Goal: Find specific page/section: Find specific page/section

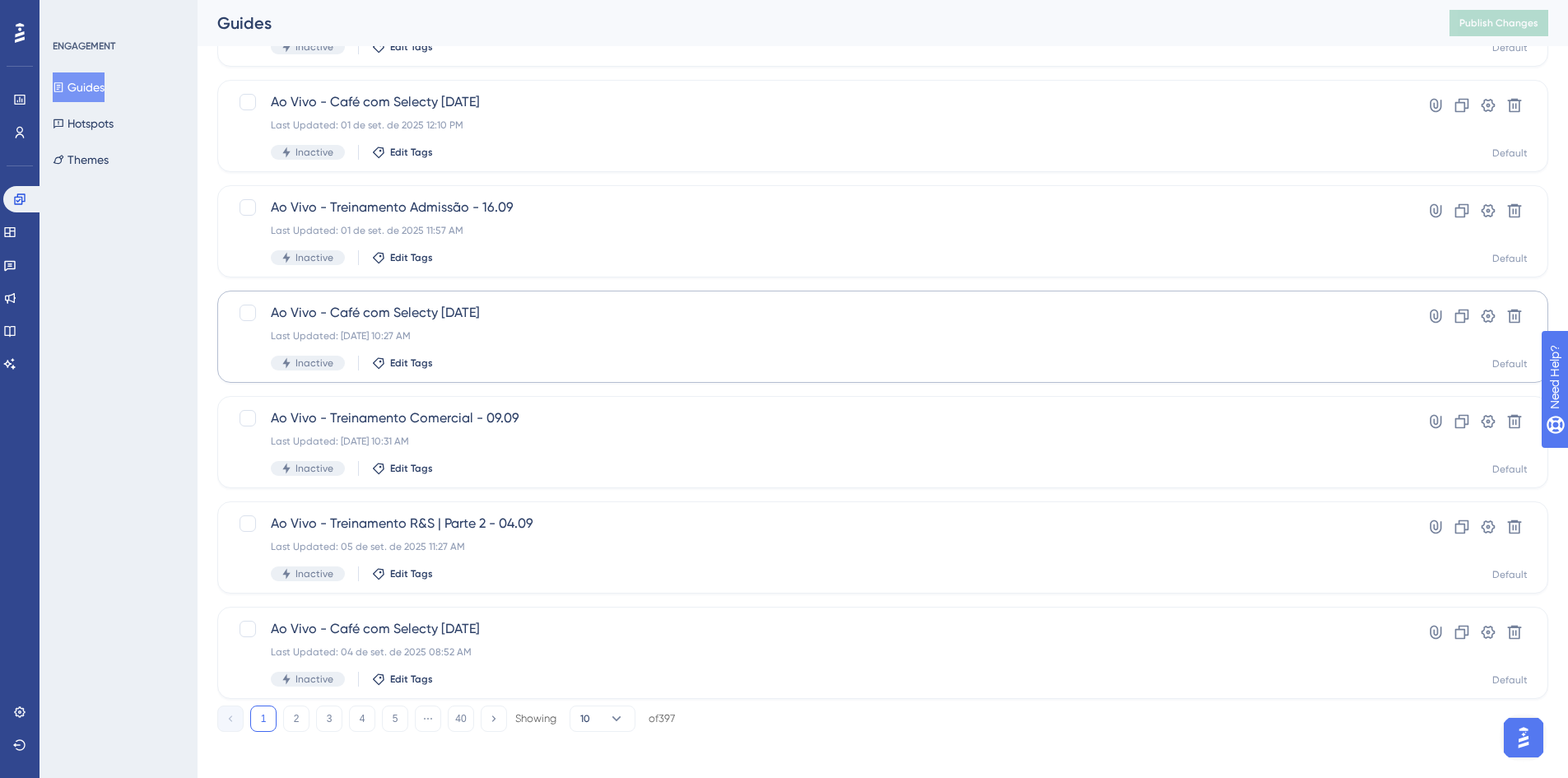
scroll to position [500, 0]
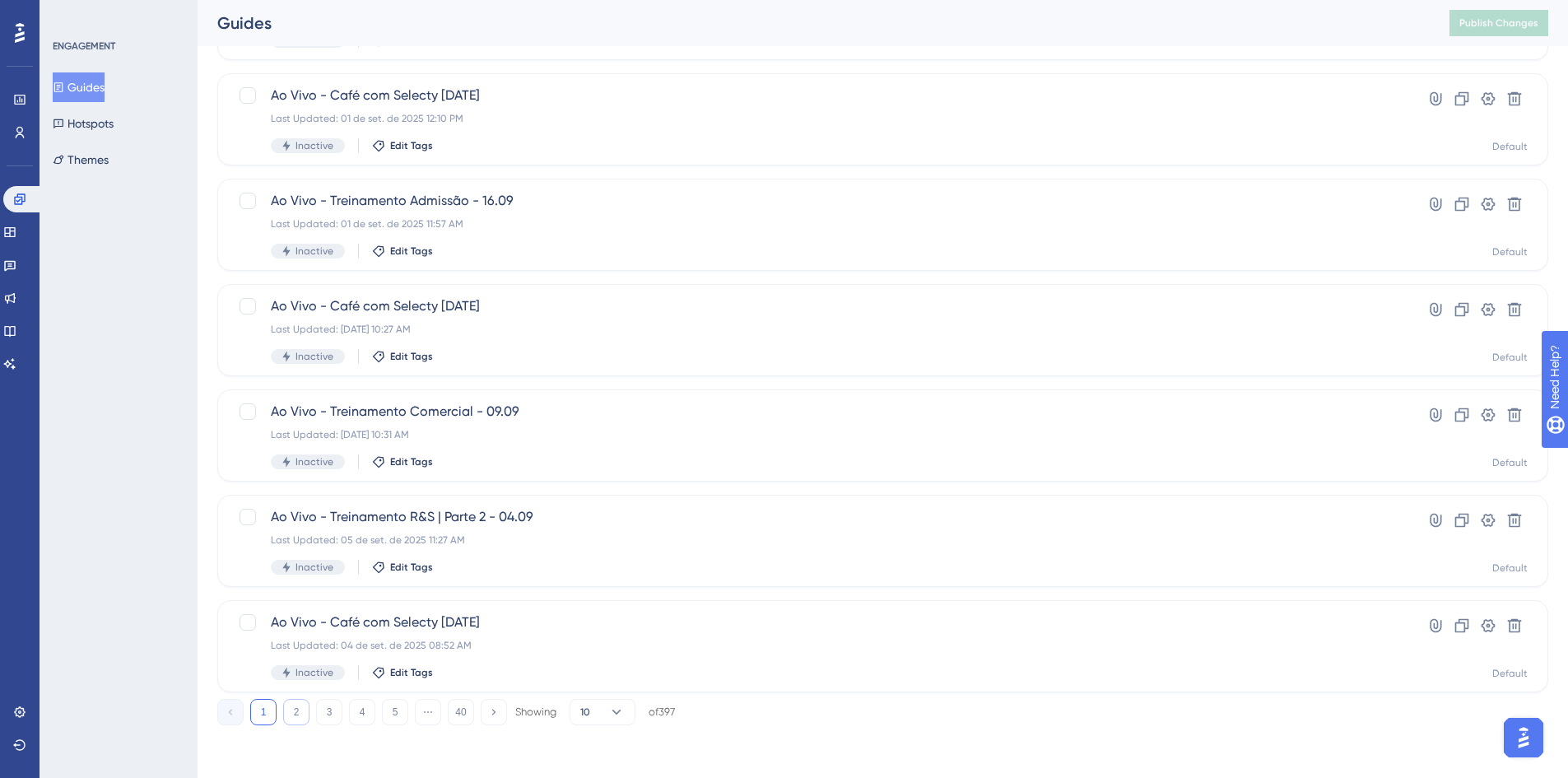
click at [302, 708] on button "2" at bounding box center [296, 712] width 26 height 26
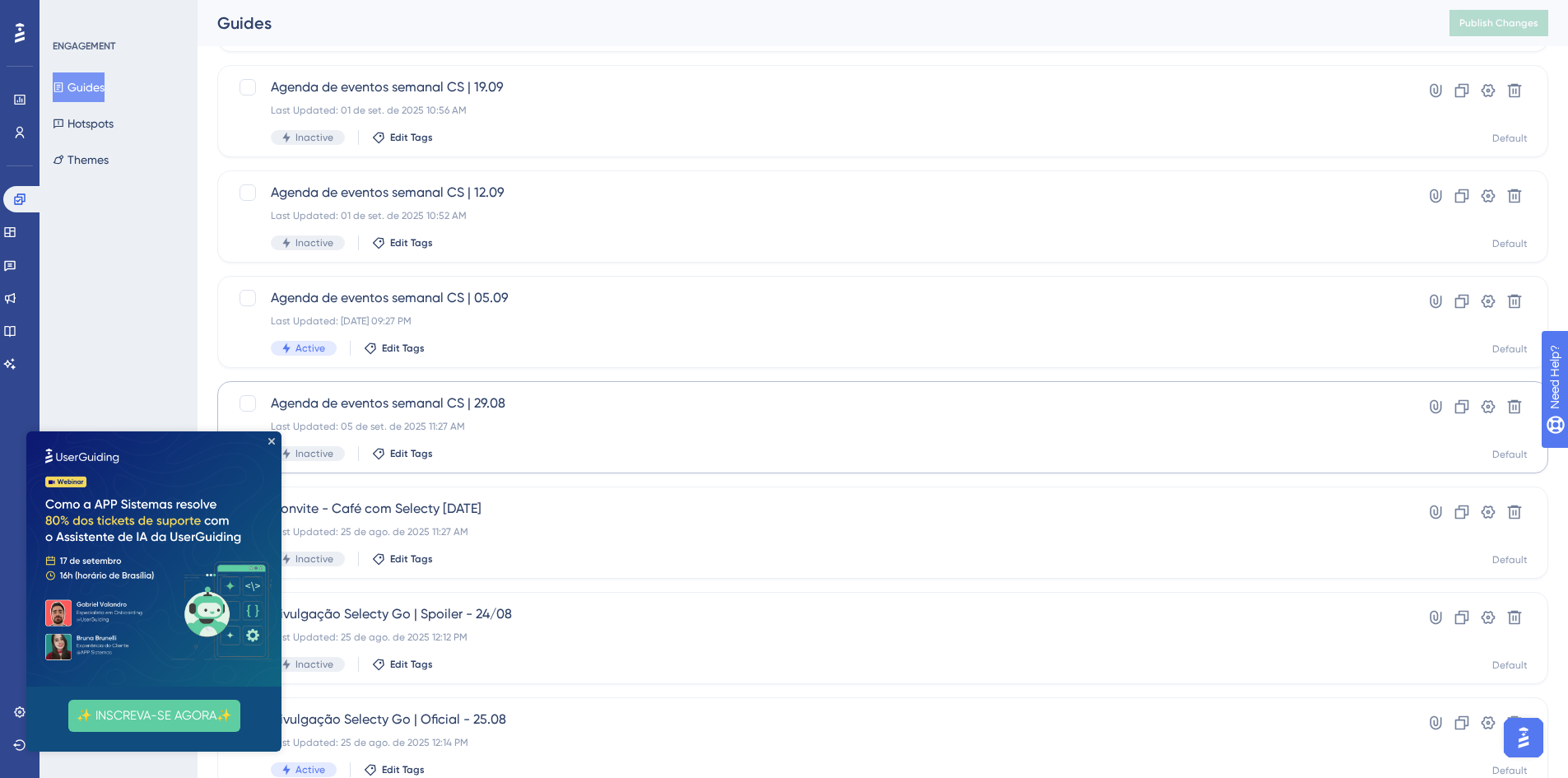
scroll to position [164, 0]
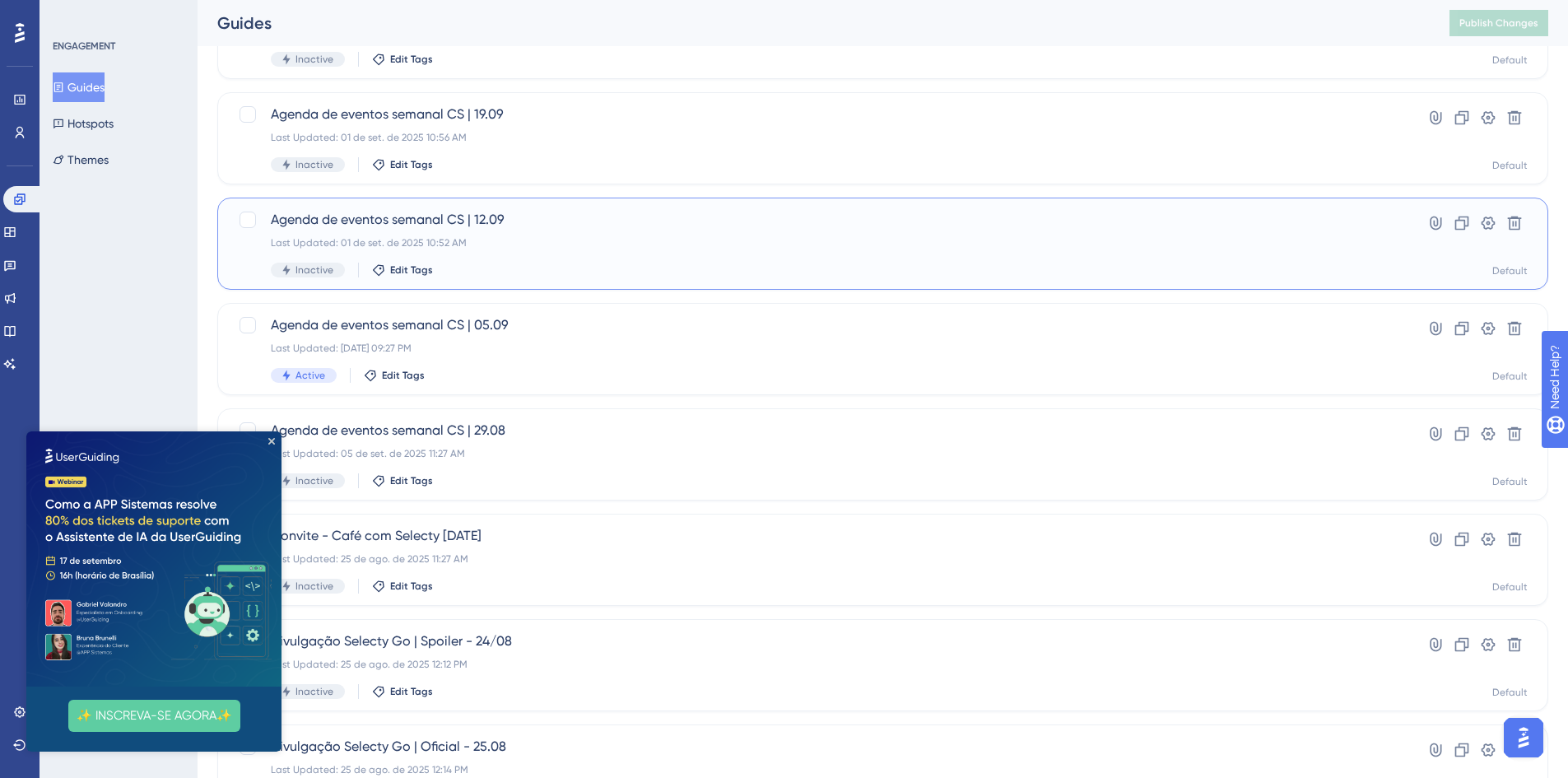
click at [610, 248] on div "Last Updated: 01 de set. de 2025 10:52 AM" at bounding box center [817, 242] width 1093 height 13
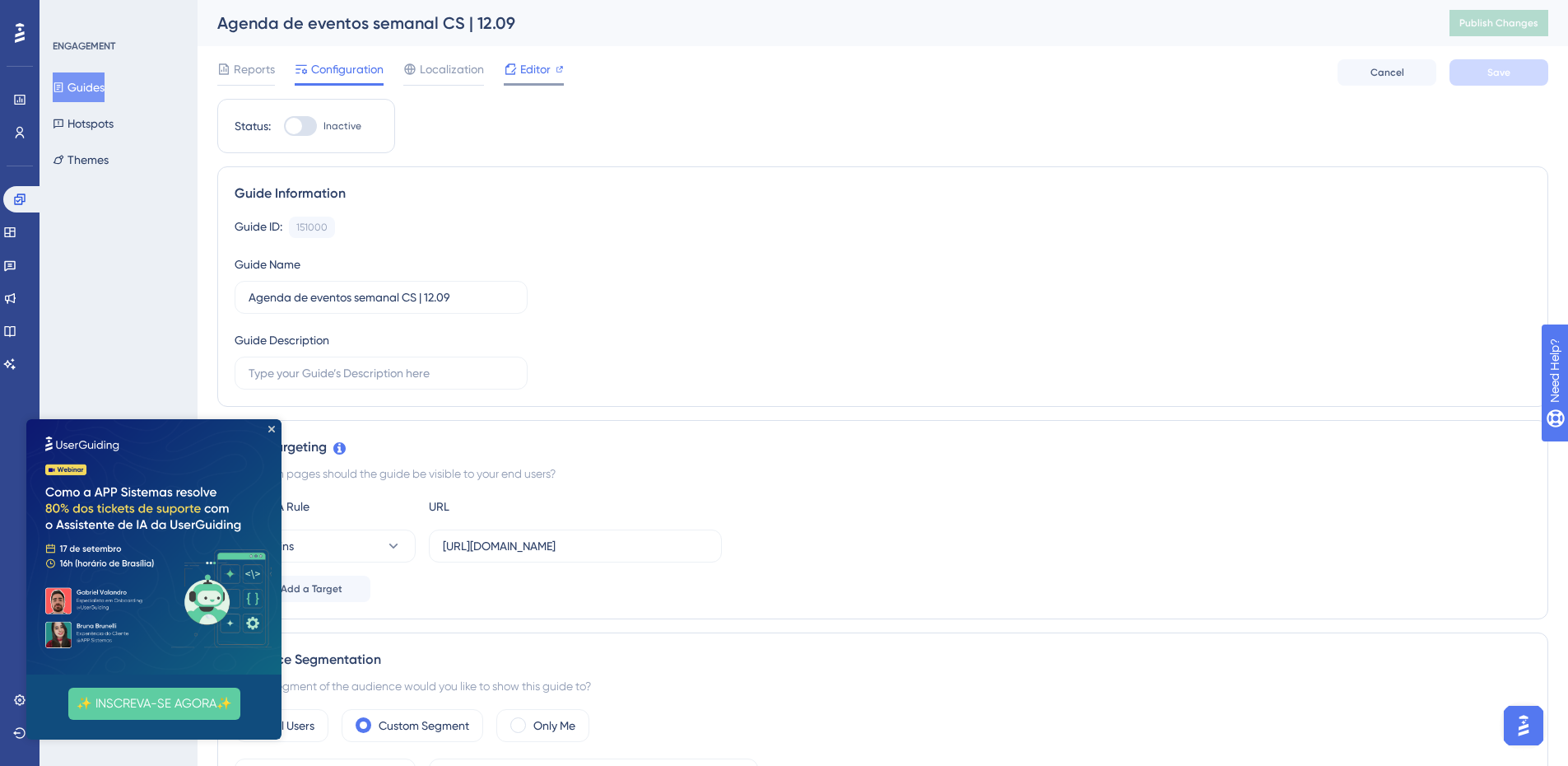
click at [538, 73] on span "Editor" at bounding box center [535, 69] width 31 height 20
